Goal: Find specific page/section: Find specific page/section

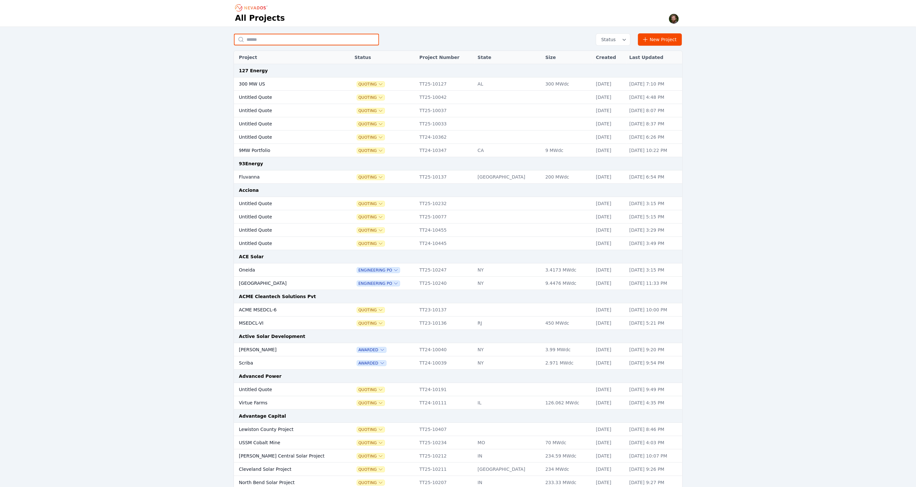
click at [279, 39] on input "text" at bounding box center [306, 40] width 145 height 12
type input "*"
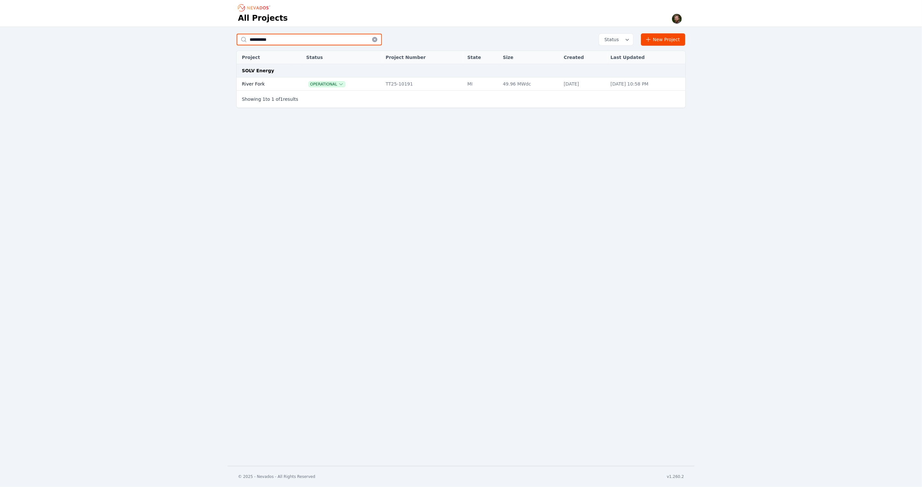
type input "**********"
click at [258, 80] on td "River Fork" at bounding box center [264, 83] width 55 height 13
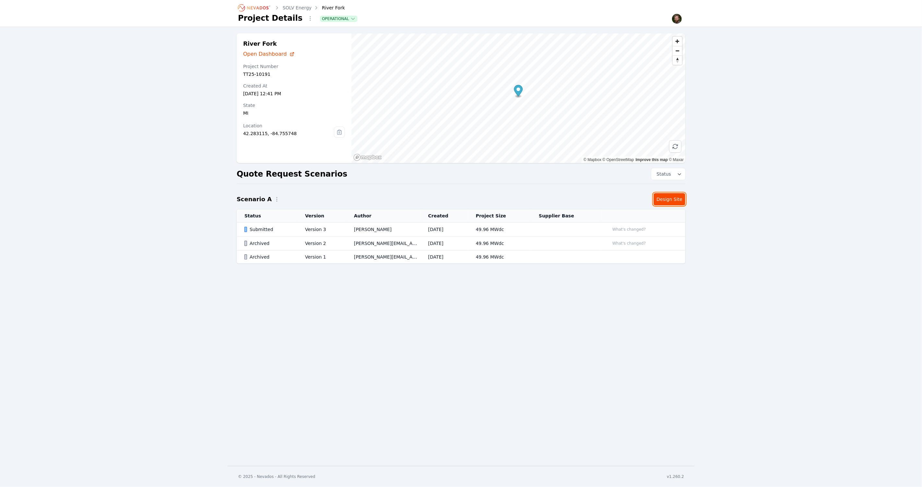
click at [666, 199] on link "Design Site" at bounding box center [669, 199] width 32 height 12
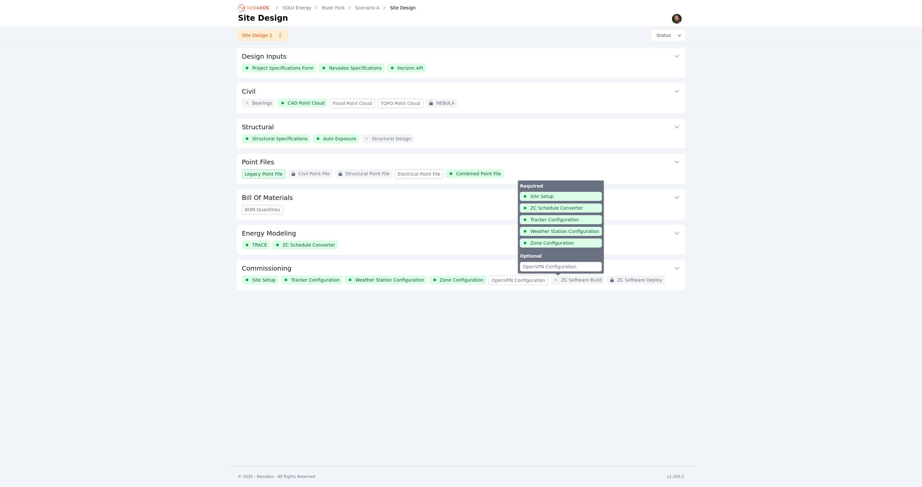
click at [561, 281] on span "ZC Software Build" at bounding box center [581, 280] width 41 height 6
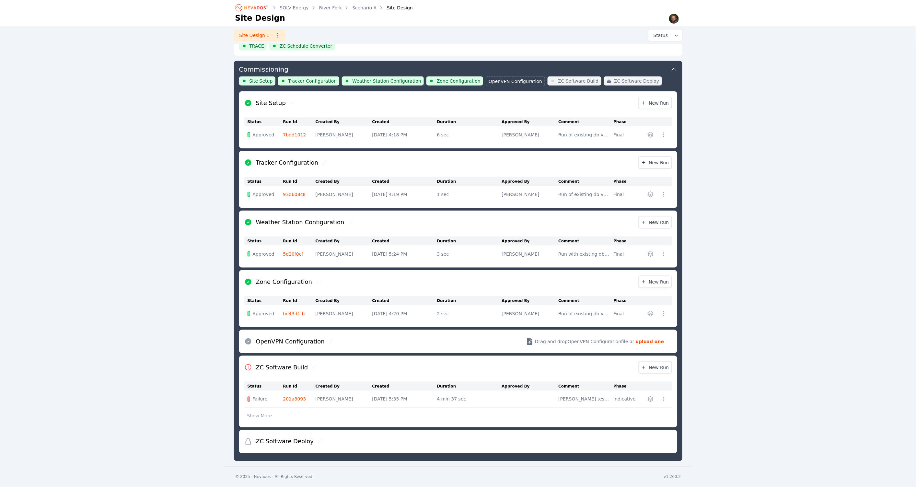
click at [296, 400] on link "201a8093" at bounding box center [294, 399] width 23 height 5
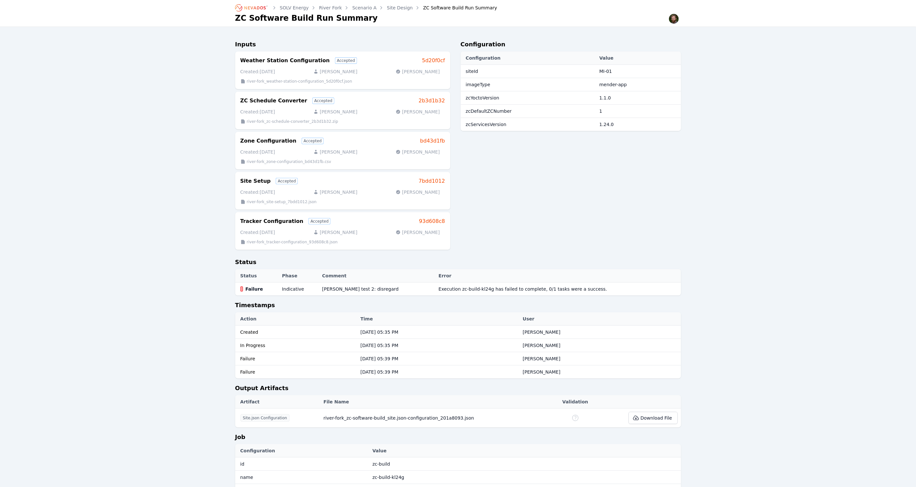
click at [761, 140] on div "SOLV Energy River Fork Scenario A Site Design ZC Software Build Run Summary ZC …" at bounding box center [458, 257] width 916 height 515
click at [175, 142] on div "SOLV Energy River Fork Scenario A Site Design ZC Software Build Run Summary ZC …" at bounding box center [458, 257] width 916 height 515
click at [126, 147] on div "SOLV Energy River Fork Scenario A Site Design ZC Software Build Run Summary ZC …" at bounding box center [458, 257] width 916 height 515
